Goal: Book appointment/travel/reservation

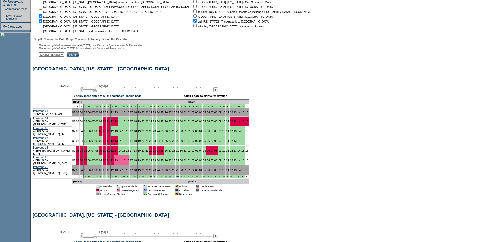
scroll to position [232, 0]
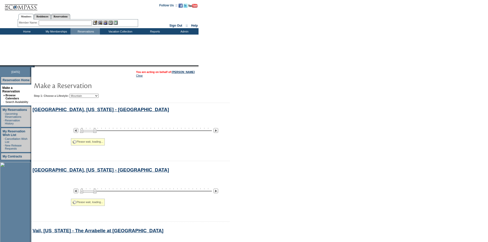
scroll to position [53, 0]
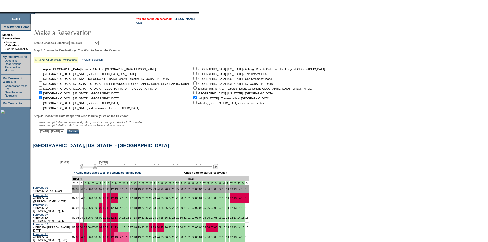
click at [99, 44] on select "Beach Leisure Metropolitan Mountain OIAL for Adventure OIAL for Couples OIAL fo…" at bounding box center [83, 43] width 29 height 4
click at [78, 41] on select "Beach Leisure Metropolitan Mountain OIAL for Adventure OIAL for Couples OIAL fo…" at bounding box center [83, 43] width 29 height 4
click at [92, 43] on select "Beach Leisure Metropolitan Mountain OIAL for Adventure OIAL for Couples OIAL fo…" at bounding box center [83, 43] width 29 height 4
select select "Metropolitan"
click at [78, 41] on select "Beach Leisure Metropolitan Mountain OIAL for Adventure OIAL for Couples OIAL fo…" at bounding box center [83, 43] width 29 height 4
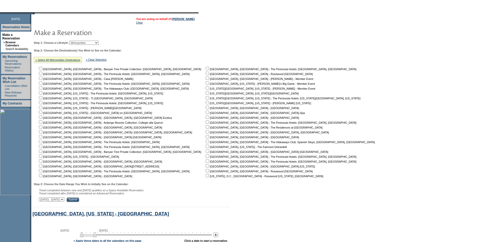
click at [206, 148] on input "checkbox" at bounding box center [207, 146] width 3 height 3
checkbox input "true"
click at [79, 202] on input "Submit" at bounding box center [73, 200] width 13 height 5
